Goal: Transaction & Acquisition: Subscribe to service/newsletter

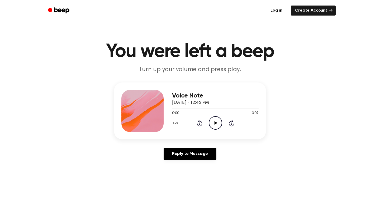
click at [218, 126] on icon "Play Audio" at bounding box center [215, 122] width 13 height 13
click at [218, 126] on icon "Pause Audio" at bounding box center [215, 122] width 13 height 13
click at [211, 122] on icon "Play Audio" at bounding box center [215, 122] width 13 height 13
click at [276, 12] on link "Log in" at bounding box center [276, 10] width 22 height 12
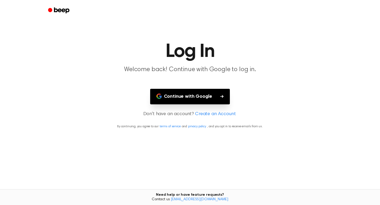
click at [207, 97] on button "Continue with Google" at bounding box center [190, 97] width 80 height 16
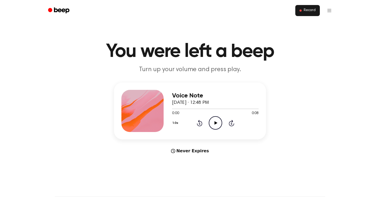
click at [306, 9] on span "Record" at bounding box center [310, 10] width 12 height 5
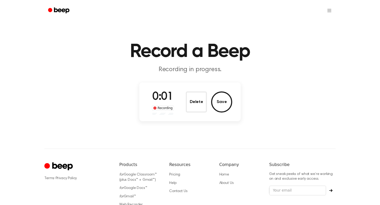
click at [192, 107] on button "Delete" at bounding box center [196, 102] width 21 height 21
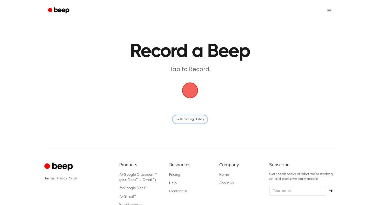
click at [185, 117] on button "Recording History" at bounding box center [189, 119] width 35 height 8
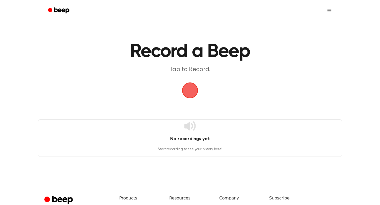
click at [187, 85] on span "button" at bounding box center [190, 90] width 15 height 15
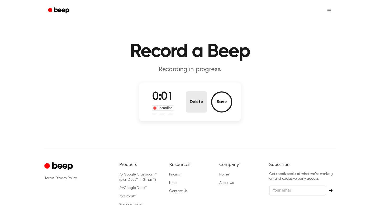
click at [186, 103] on button "Delete" at bounding box center [196, 102] width 21 height 21
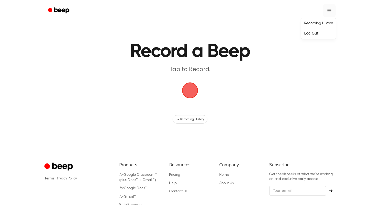
click at [324, 13] on html "Record a Beep Tap to Record. Recording History ⚠️ We are experiencing issues wi…" at bounding box center [190, 124] width 380 height 249
click at [259, 138] on html "Record a Beep Tap to Record. Recording History ⚠️ We are experiencing issues wi…" at bounding box center [190, 124] width 380 height 249
click at [148, 179] on link "for Google Classroom™ (plus Docs™ + Gmail™)" at bounding box center [137, 177] width 37 height 9
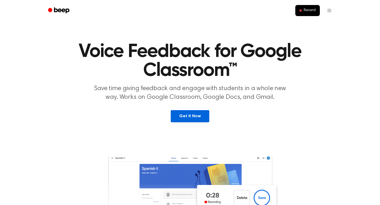
click at [198, 117] on link "Get It Now" at bounding box center [190, 116] width 38 height 12
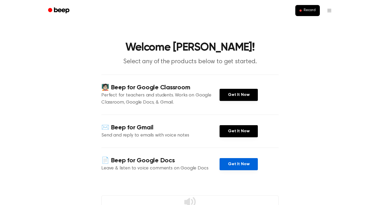
click at [232, 160] on link "Get It Now" at bounding box center [238, 164] width 38 height 12
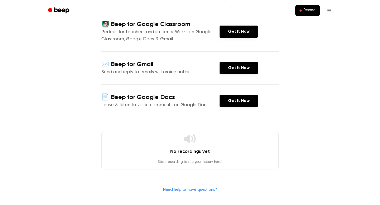
scroll to position [74, 0]
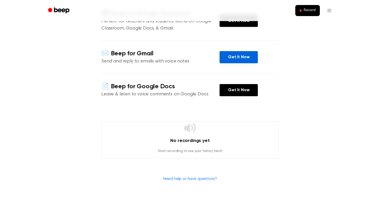
click at [250, 53] on link "Get It Now" at bounding box center [238, 57] width 38 height 12
